Goal: Transaction & Acquisition: Purchase product/service

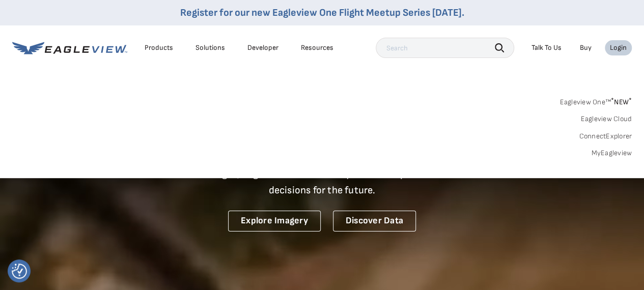
click at [602, 155] on link "MyEagleview" at bounding box center [611, 153] width 41 height 9
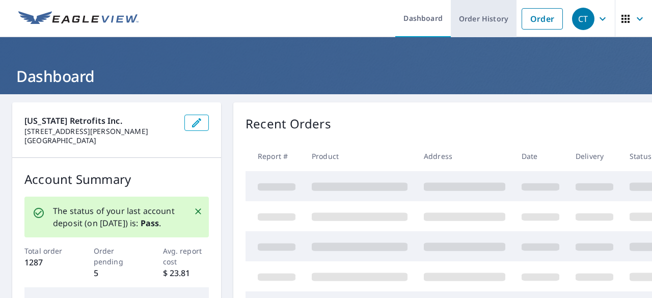
click at [476, 22] on link "Order History" at bounding box center [483, 18] width 66 height 37
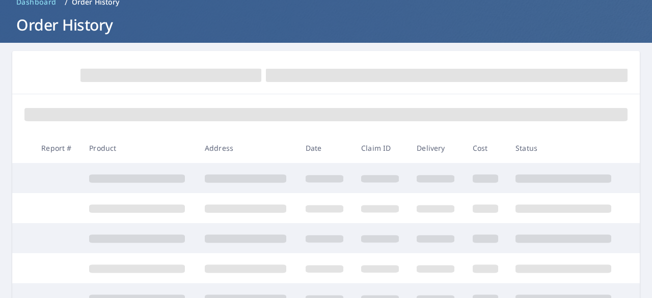
scroll to position [102, 0]
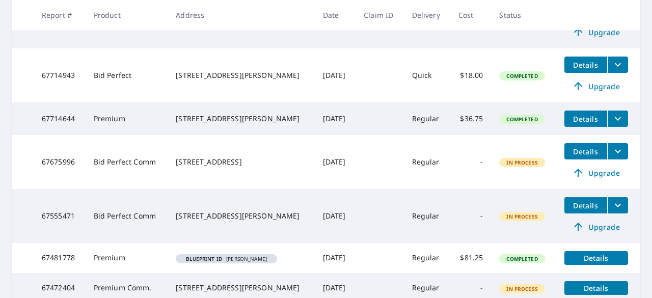
scroll to position [255, 0]
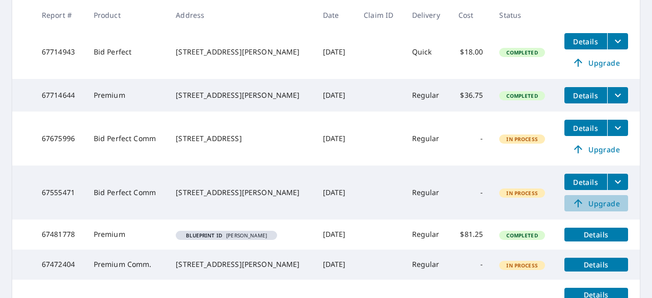
click at [599, 209] on span "Upgrade" at bounding box center [595, 203] width 51 height 12
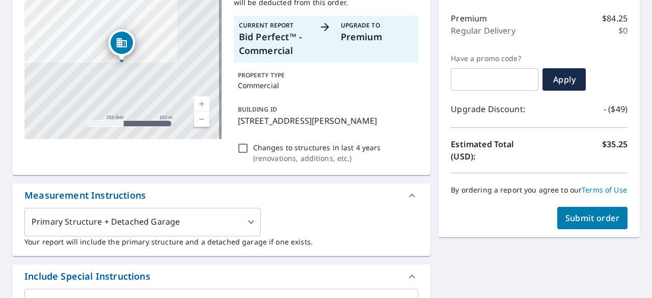
scroll to position [153, 0]
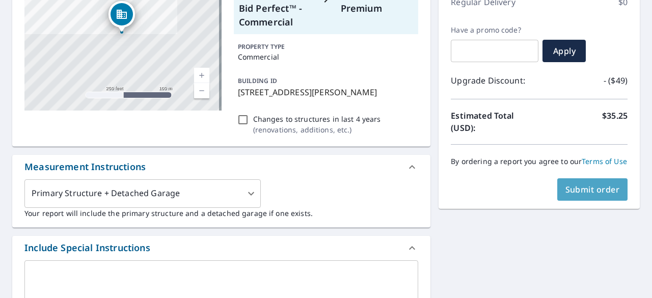
click at [581, 195] on span "Submit order" at bounding box center [592, 189] width 54 height 11
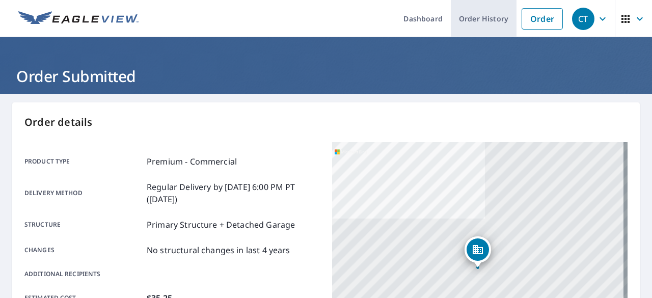
click at [465, 16] on link "Order History" at bounding box center [483, 18] width 66 height 37
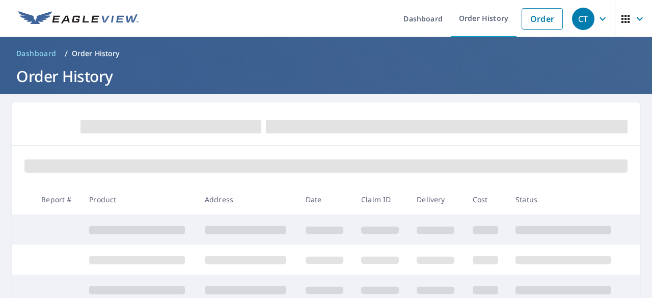
scroll to position [51, 0]
